Goal: Transaction & Acquisition: Purchase product/service

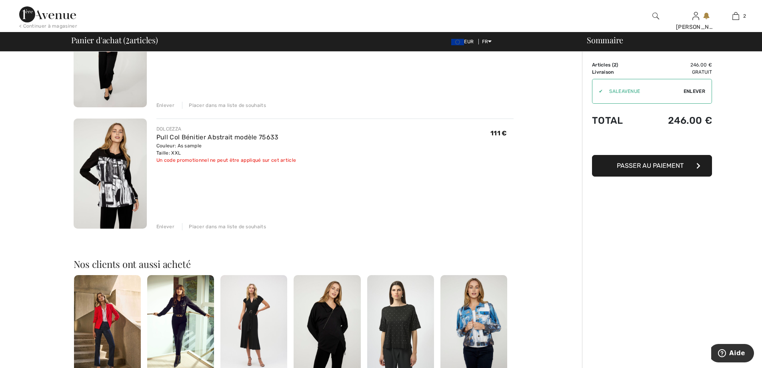
scroll to position [40, 0]
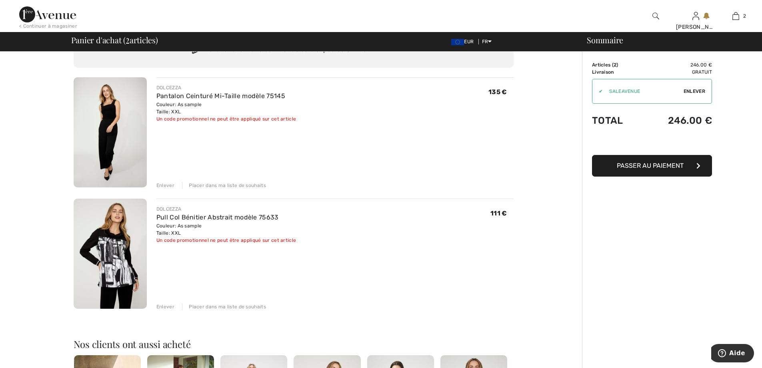
click at [655, 164] on span "Passer au paiement" at bounding box center [650, 166] width 67 height 8
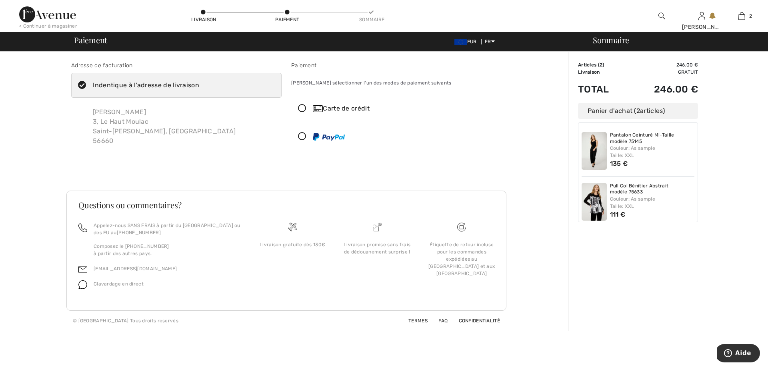
click at [300, 106] on icon at bounding box center [302, 108] width 21 height 8
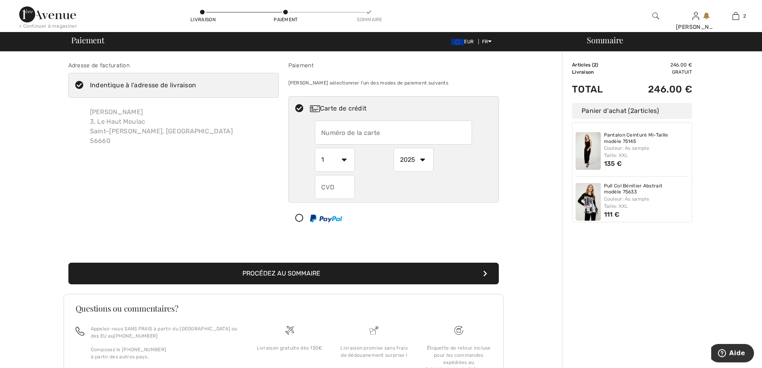
click at [330, 136] on input "text" at bounding box center [393, 132] width 157 height 24
type input "5131626001962524"
click at [422, 160] on select "2025 2026 2027 2028 2029 2030 2031 2032 2033 2034 2035" at bounding box center [414, 160] width 40 height 24
select select "2028"
click at [394, 148] on select "2025 2026 2027 2028 2029 2030 2031 2032 2033 2034 2035" at bounding box center [414, 160] width 40 height 24
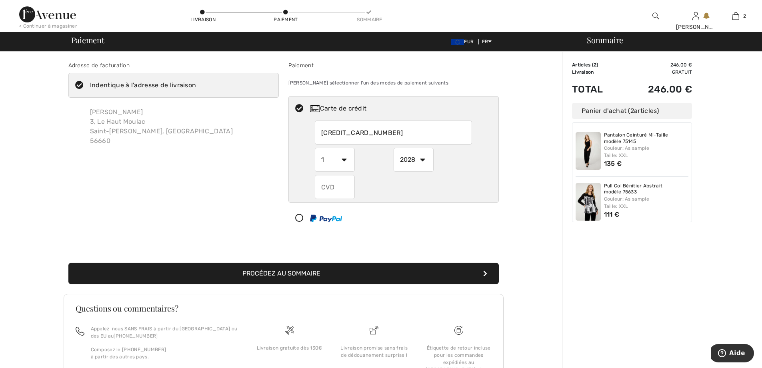
click at [331, 189] on input "text" at bounding box center [335, 187] width 40 height 24
type input "265"
click at [316, 273] on button "Procédez au sommaire" at bounding box center [283, 273] width 430 height 22
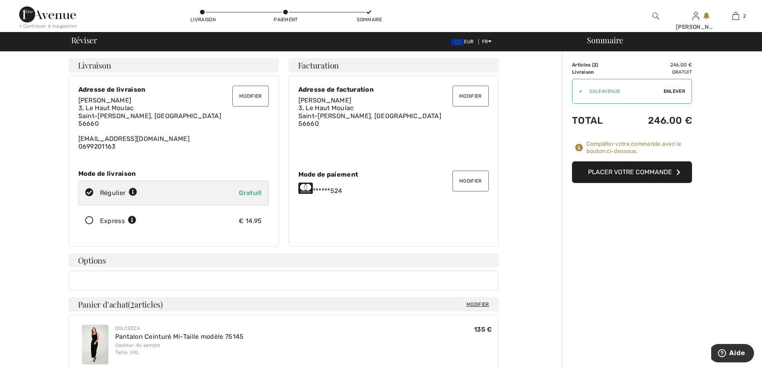
click at [639, 171] on button "Placer votre commande" at bounding box center [632, 172] width 120 height 22
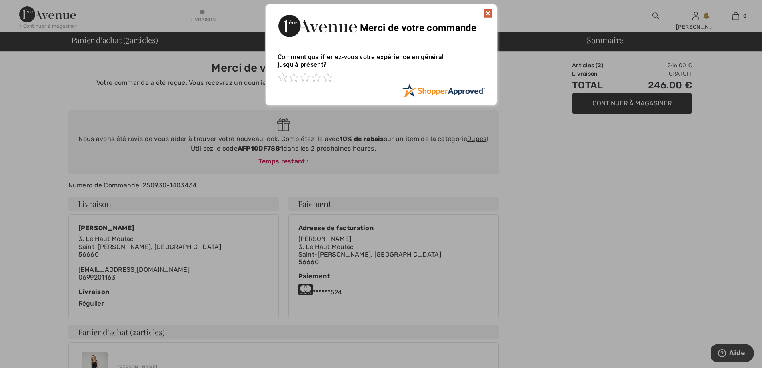
click at [491, 13] on img at bounding box center [488, 13] width 10 height 10
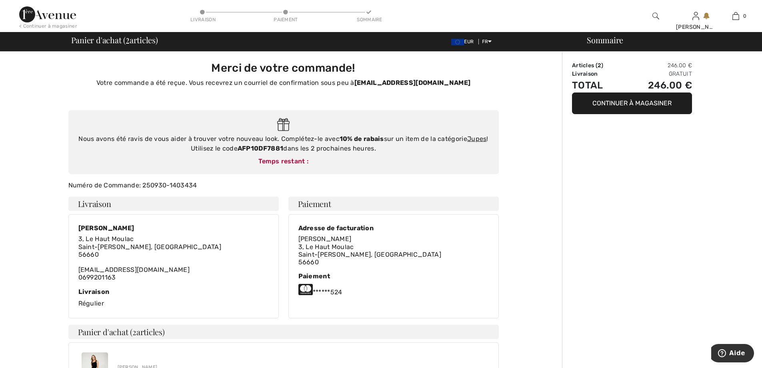
click at [611, 102] on button "Continuer à magasiner" at bounding box center [632, 103] width 120 height 22
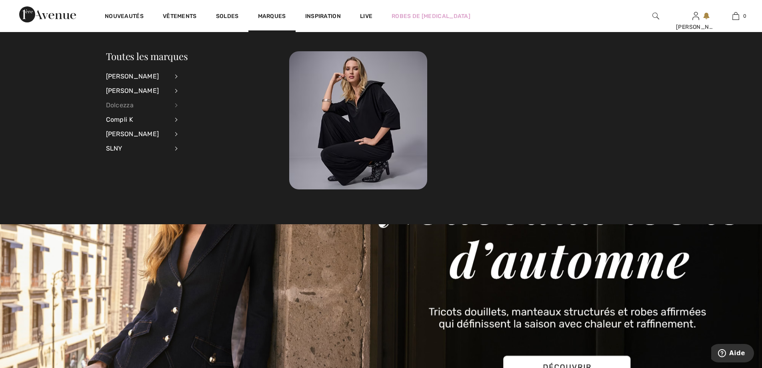
click at [130, 109] on div "Dolcezza" at bounding box center [137, 105] width 63 height 14
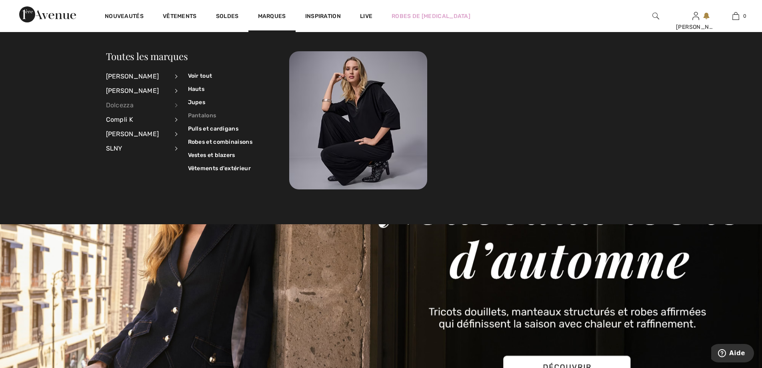
click at [199, 113] on link "Pantalons" at bounding box center [220, 115] width 64 height 13
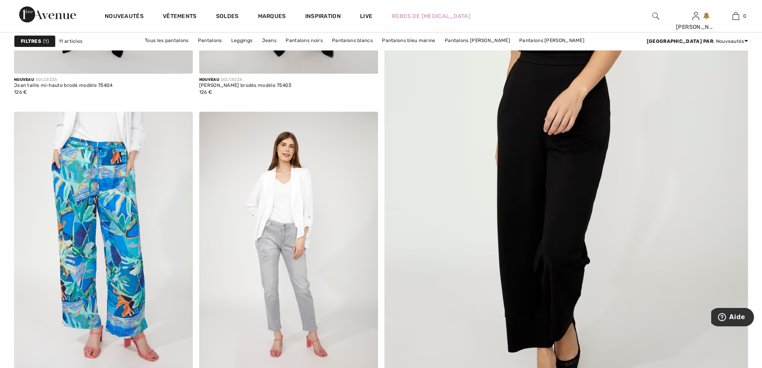
scroll to position [200, 0]
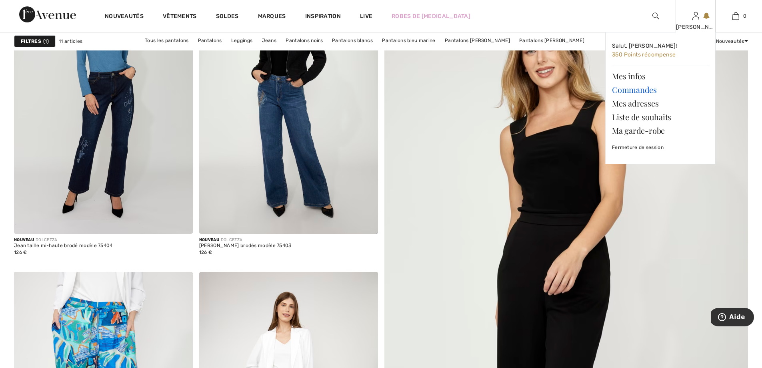
click at [638, 90] on link "Commandes" at bounding box center [660, 90] width 97 height 14
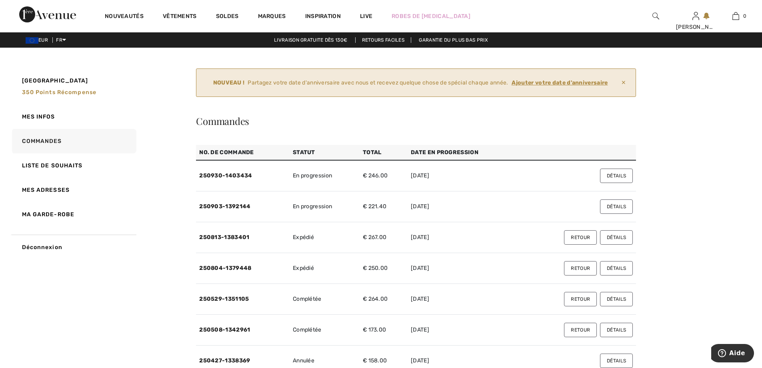
scroll to position [40, 0]
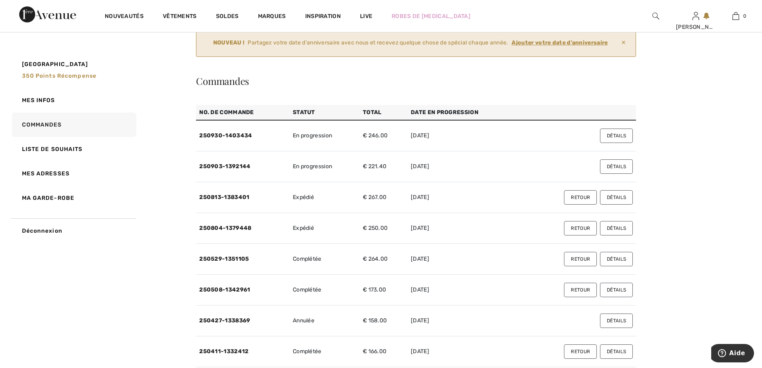
click at [615, 135] on button "Détails" at bounding box center [616, 135] width 33 height 14
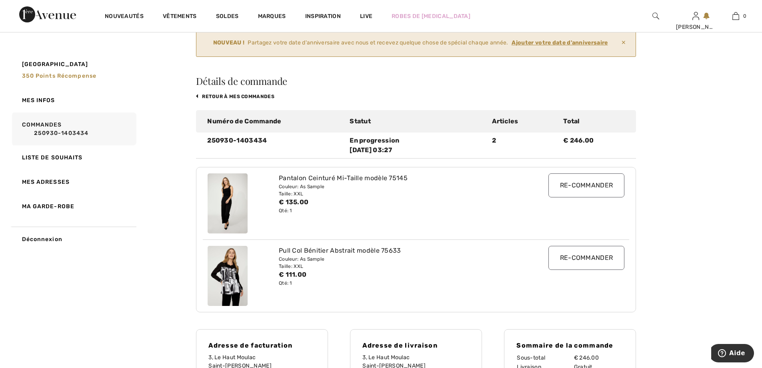
scroll to position [0, 0]
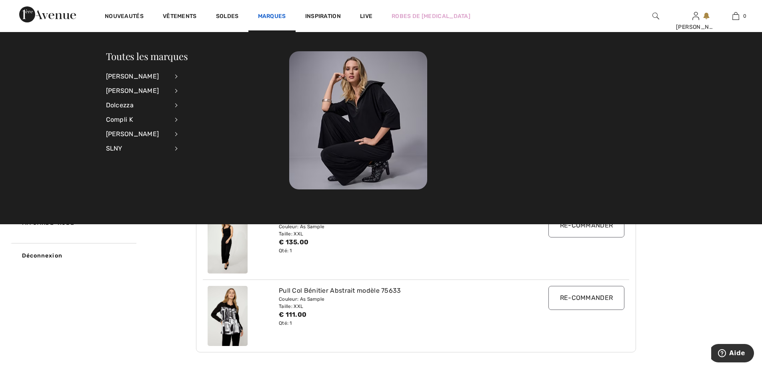
click at [273, 14] on link "Marques" at bounding box center [272, 17] width 28 height 8
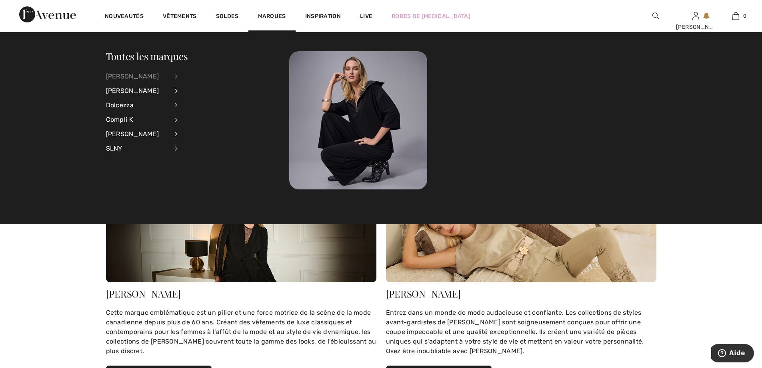
click at [165, 78] on div "[PERSON_NAME]" at bounding box center [137, 76] width 63 height 14
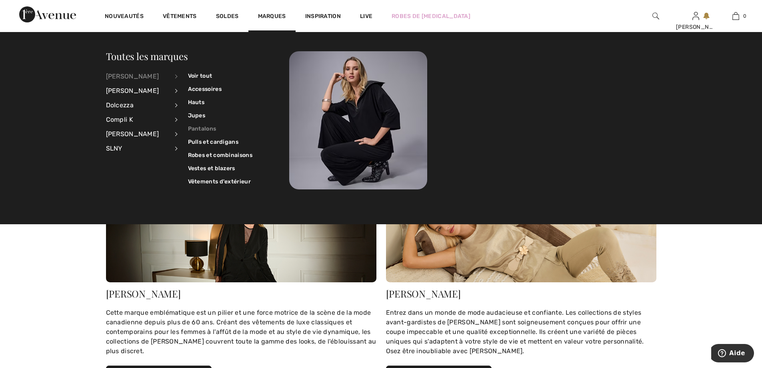
click at [196, 127] on link "Pantalons" at bounding box center [220, 128] width 64 height 13
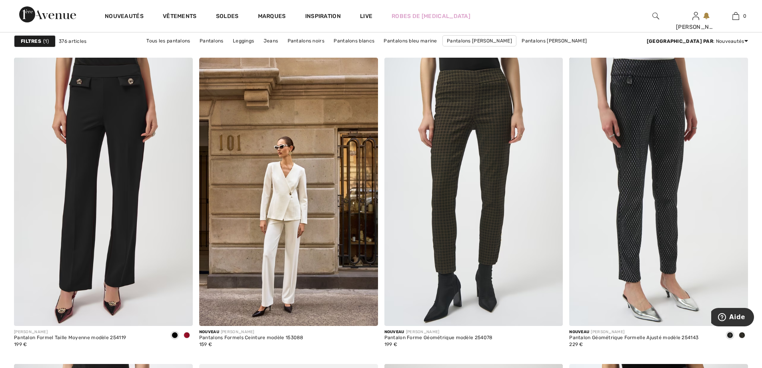
scroll to position [560, 0]
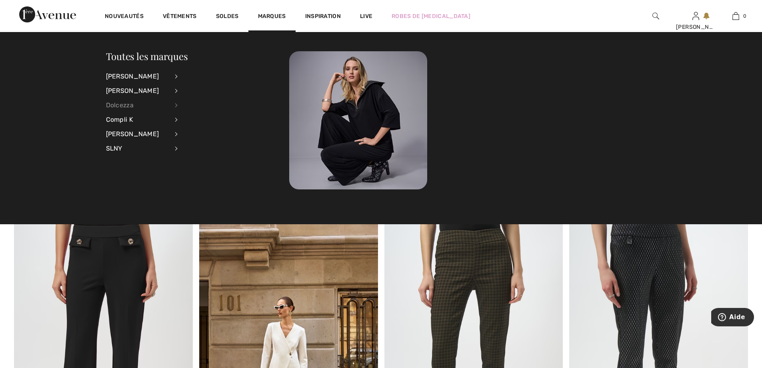
click at [135, 103] on div "Dolcezza" at bounding box center [137, 105] width 63 height 14
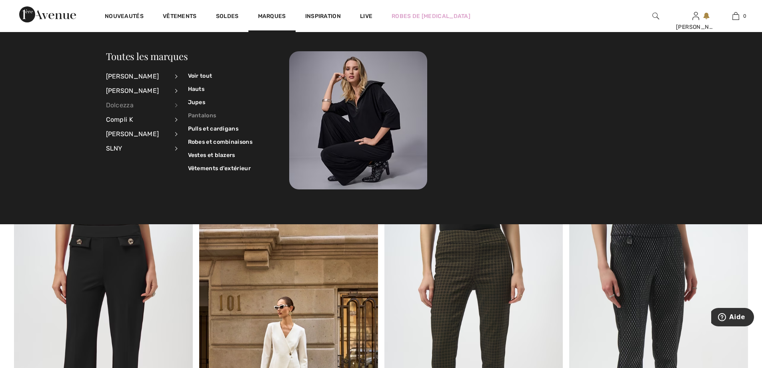
click at [198, 113] on link "Pantalons" at bounding box center [220, 115] width 64 height 13
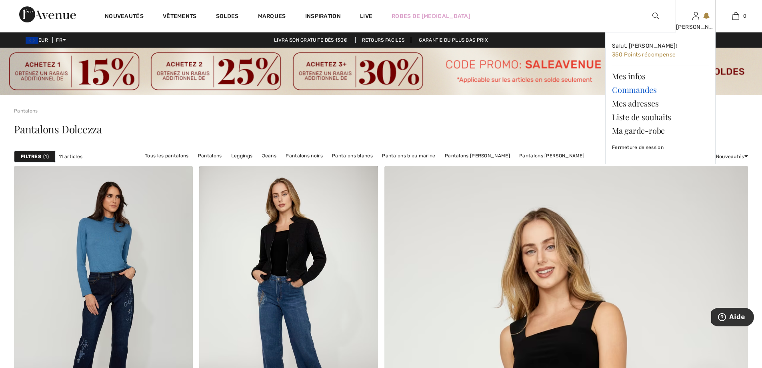
click at [635, 88] on link "Commandes" at bounding box center [660, 90] width 97 height 14
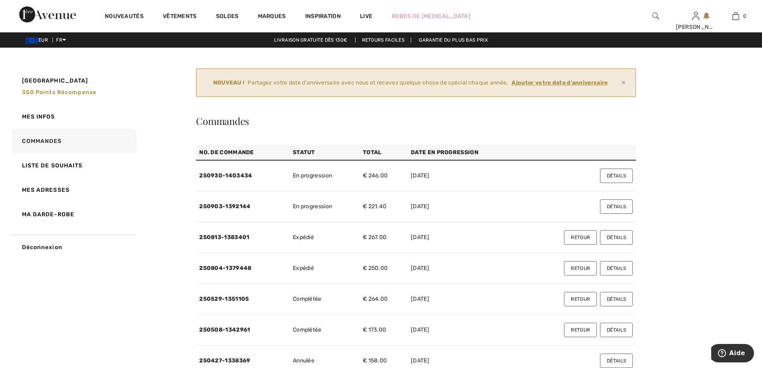
click at [615, 174] on button "Détails" at bounding box center [616, 175] width 33 height 14
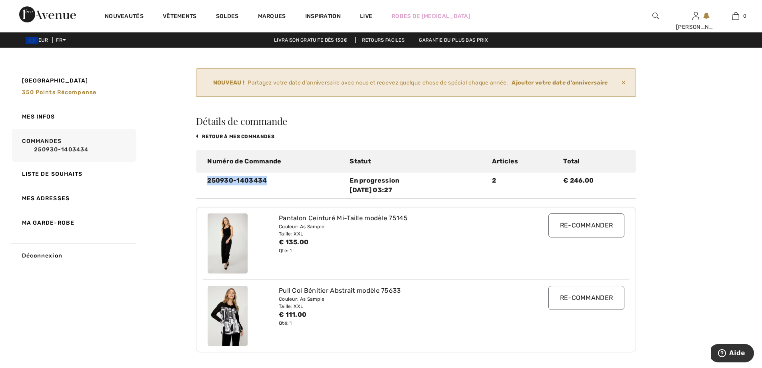
drag, startPoint x: 274, startPoint y: 178, endPoint x: 192, endPoint y: 177, distance: 82.4
click at [192, 177] on div "Mon Avenue 350 Points récompense Mes infos Commandes 250930-1403434 Liste de so…" at bounding box center [381, 365] width 743 height 597
copy div "250930-1403434"
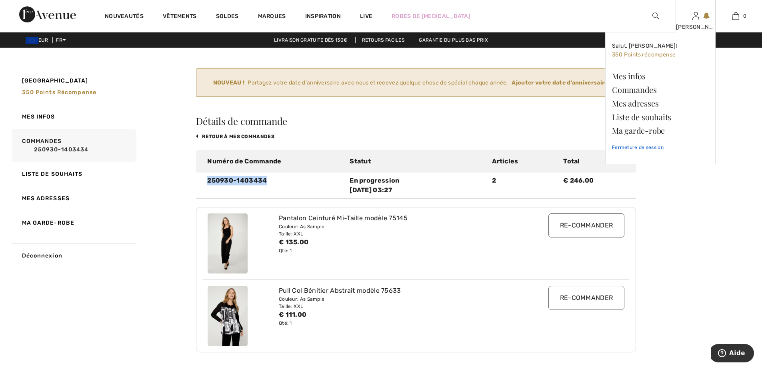
click at [637, 146] on link "Fermeture de session" at bounding box center [660, 147] width 97 height 20
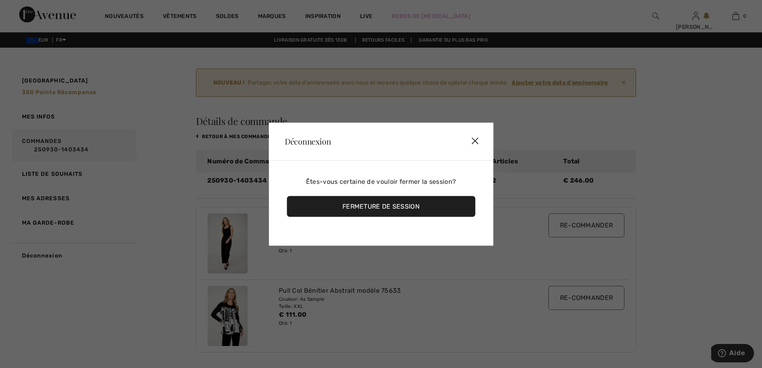
click at [396, 206] on div "Fermeture de session" at bounding box center [381, 206] width 188 height 21
